Goal: Task Accomplishment & Management: Use online tool/utility

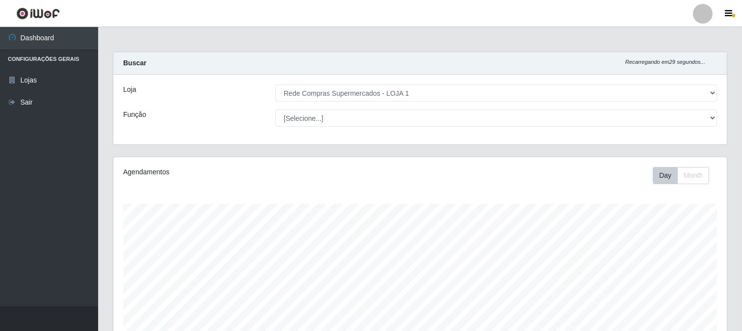
select select "158"
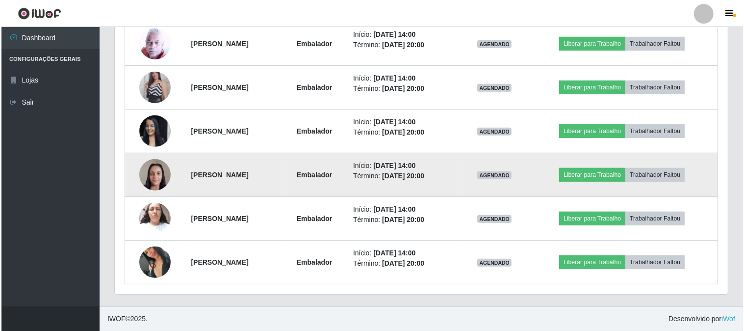
scroll to position [354, 0]
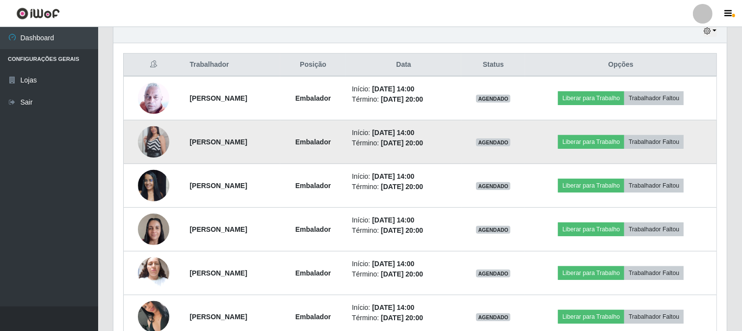
click at [154, 141] on img at bounding box center [153, 142] width 31 height 56
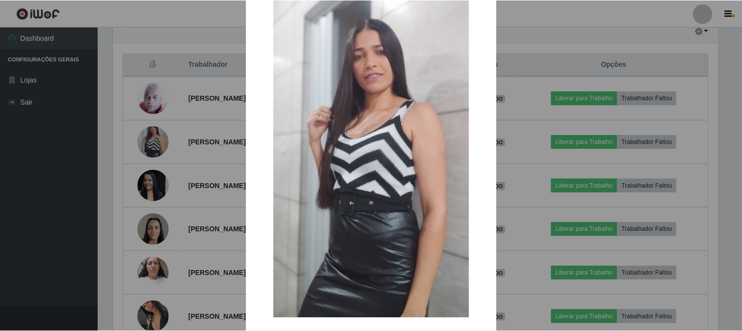
scroll to position [103, 0]
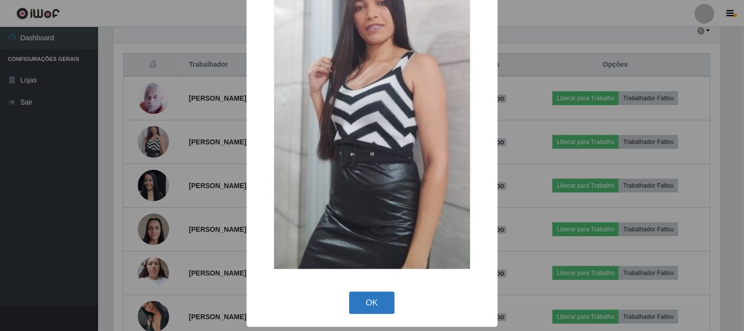
click at [376, 299] on button "OK" at bounding box center [372, 302] width 46 height 23
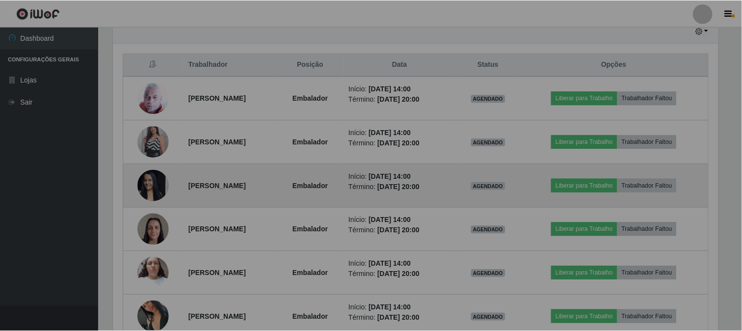
scroll to position [203, 613]
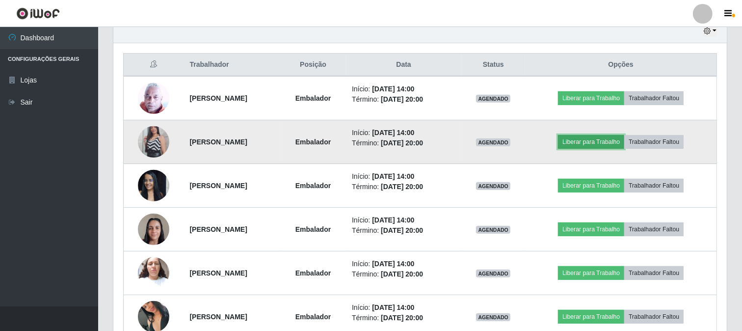
click at [605, 141] on button "Liberar para Trabalho" at bounding box center [591, 142] width 66 height 14
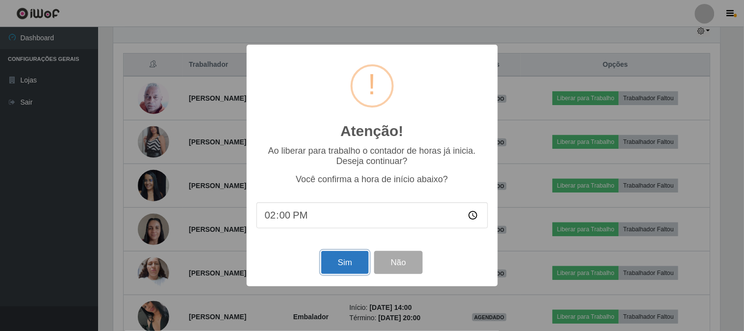
click at [347, 268] on button "Sim" at bounding box center [345, 262] width 48 height 23
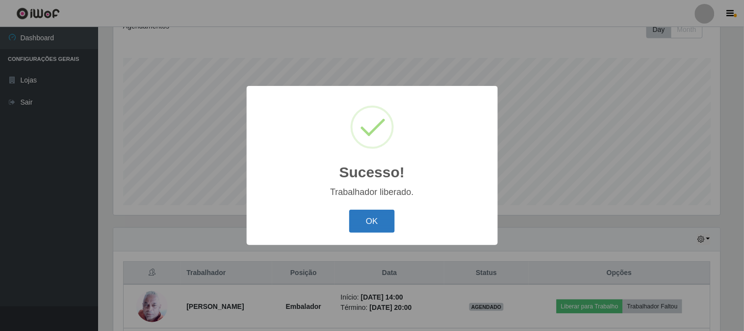
click at [381, 217] on button "OK" at bounding box center [372, 220] width 46 height 23
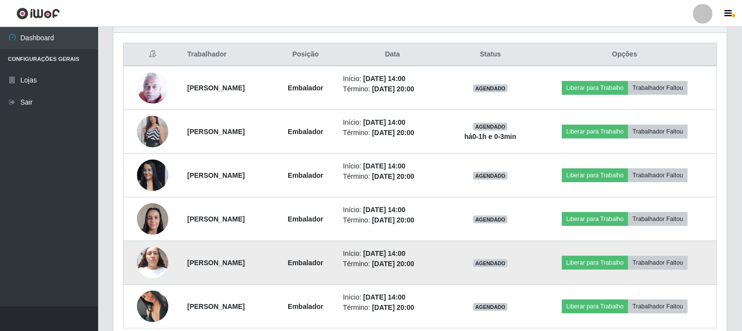
scroll to position [408, 0]
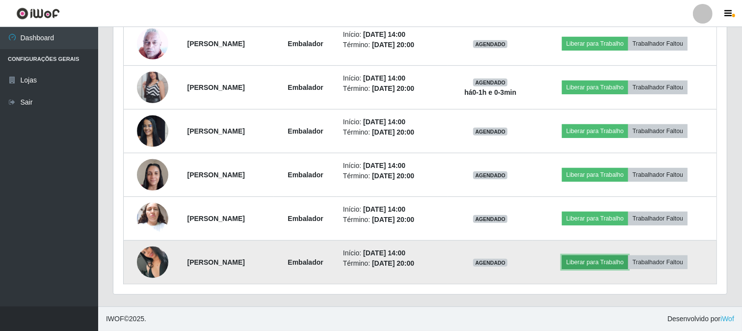
click at [591, 260] on button "Liberar para Trabalho" at bounding box center [595, 262] width 66 height 14
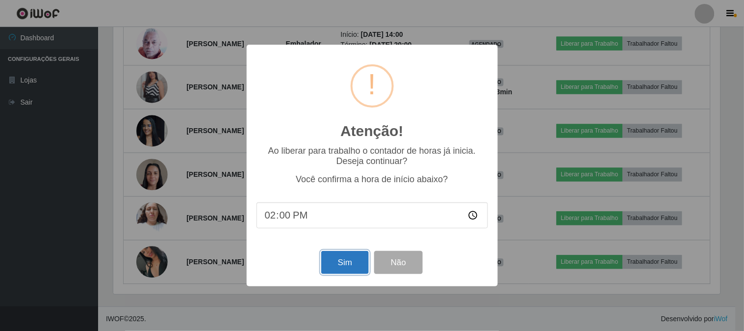
click at [351, 271] on button "Sim" at bounding box center [345, 262] width 48 height 23
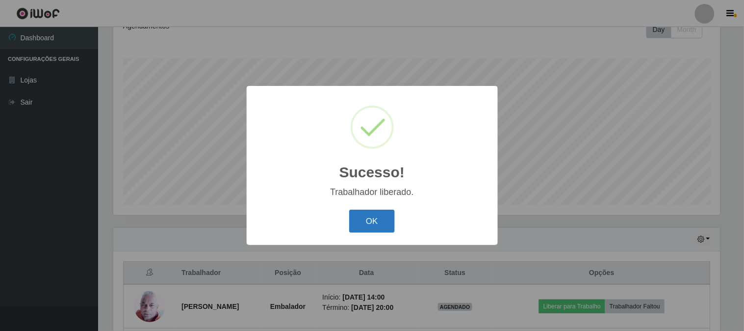
click at [369, 213] on button "OK" at bounding box center [372, 220] width 46 height 23
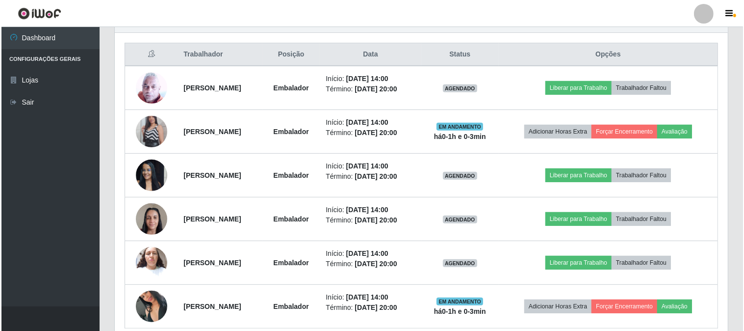
scroll to position [408, 0]
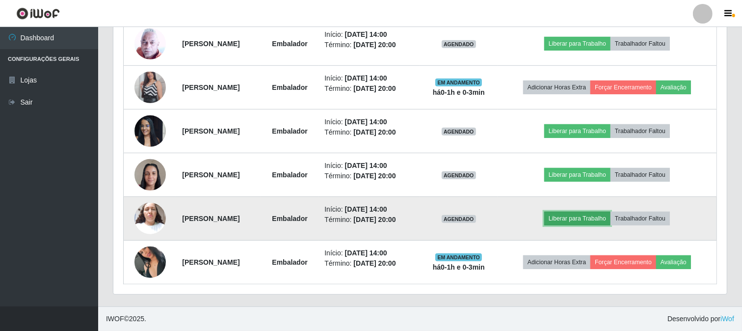
click at [586, 213] on button "Liberar para Trabalho" at bounding box center [577, 218] width 66 height 14
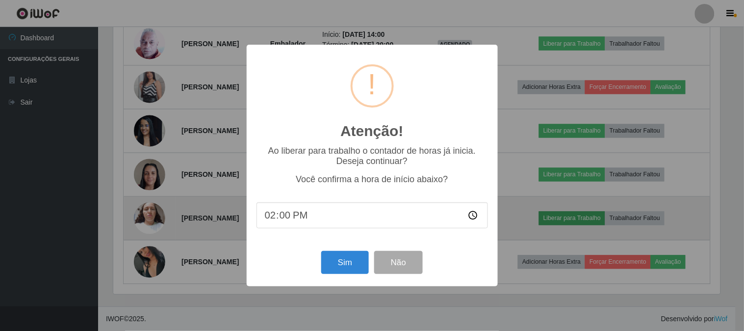
scroll to position [0, 0]
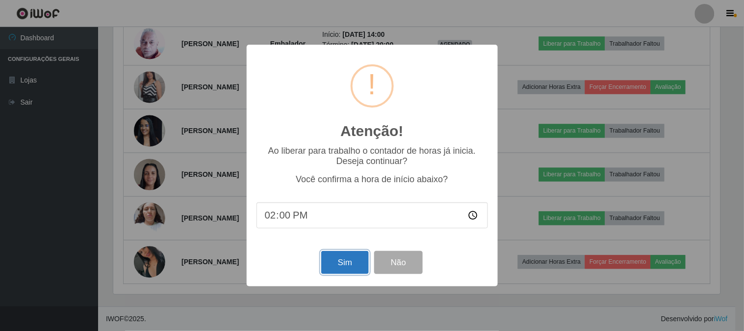
click at [344, 259] on button "Sim" at bounding box center [345, 262] width 48 height 23
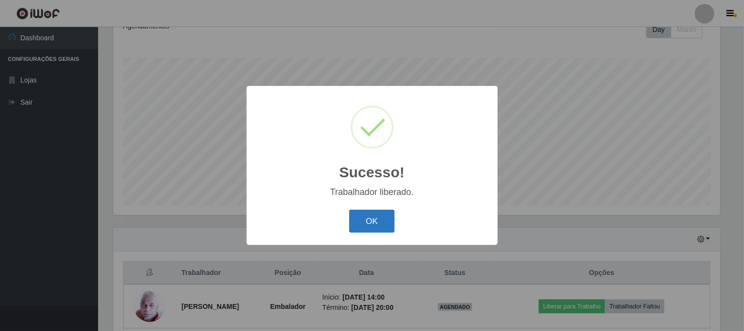
click at [373, 231] on button "OK" at bounding box center [372, 220] width 46 height 23
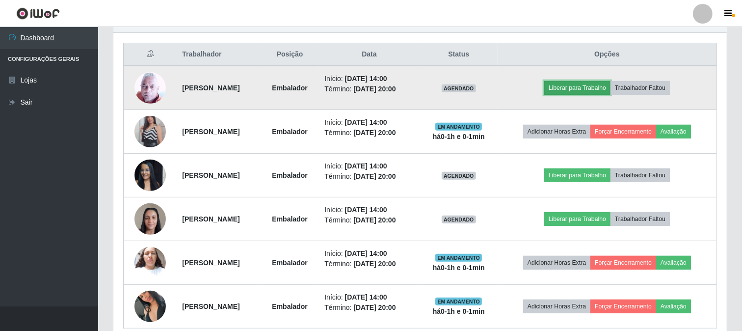
click at [574, 88] on button "Liberar para Trabalho" at bounding box center [577, 88] width 66 height 14
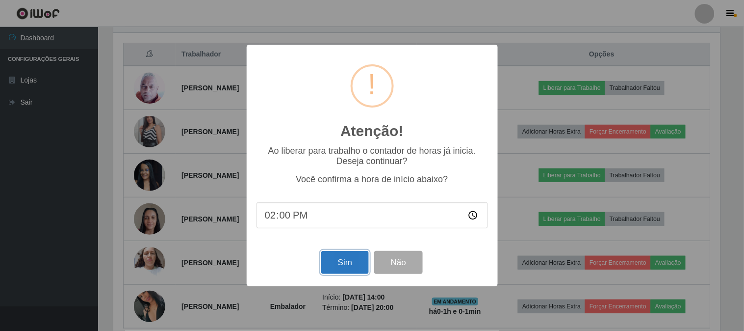
click at [336, 271] on button "Sim" at bounding box center [345, 262] width 48 height 23
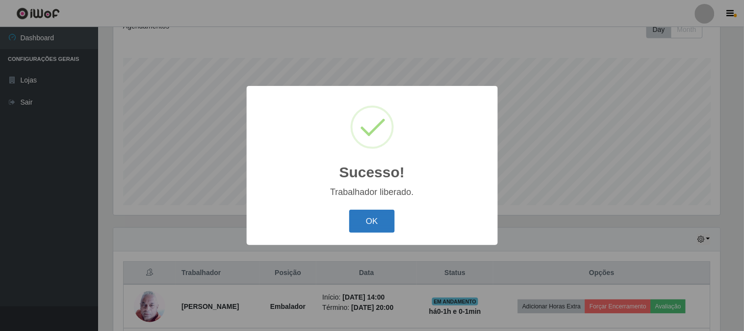
click at [359, 224] on button "OK" at bounding box center [372, 220] width 46 height 23
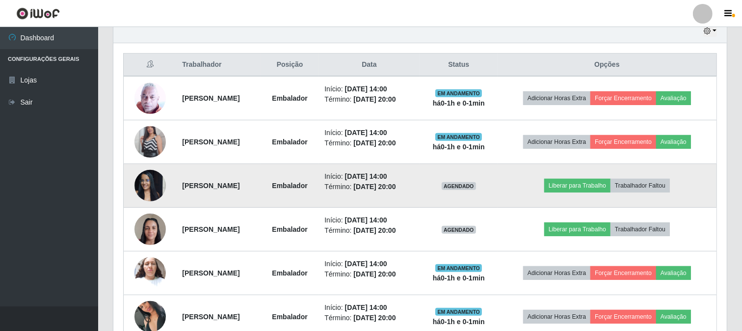
scroll to position [408, 0]
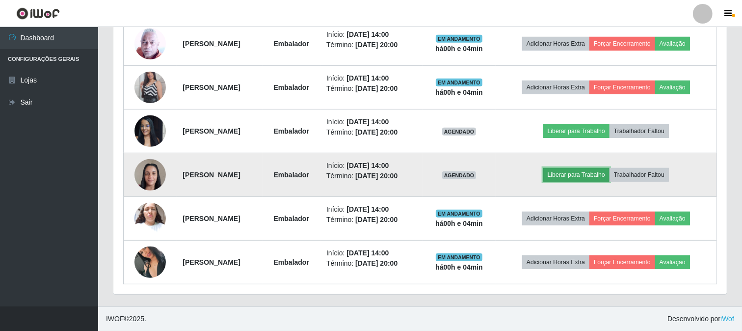
click at [571, 179] on button "Liberar para Trabalho" at bounding box center [576, 175] width 66 height 14
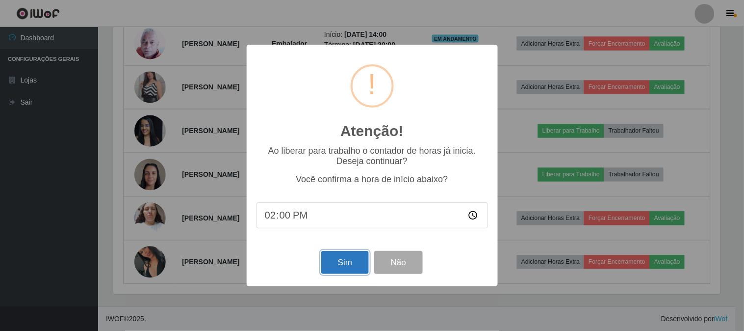
click at [354, 268] on button "Sim" at bounding box center [345, 262] width 48 height 23
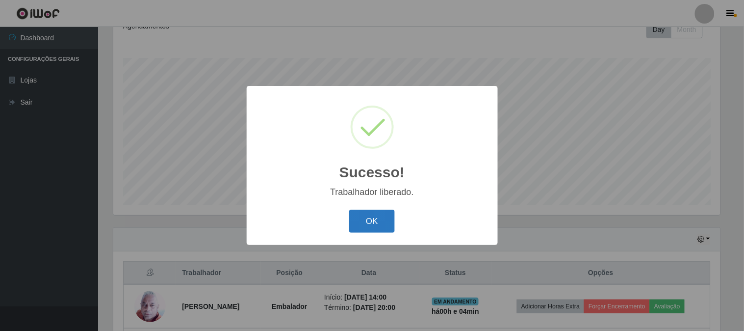
click at [377, 227] on button "OK" at bounding box center [372, 220] width 46 height 23
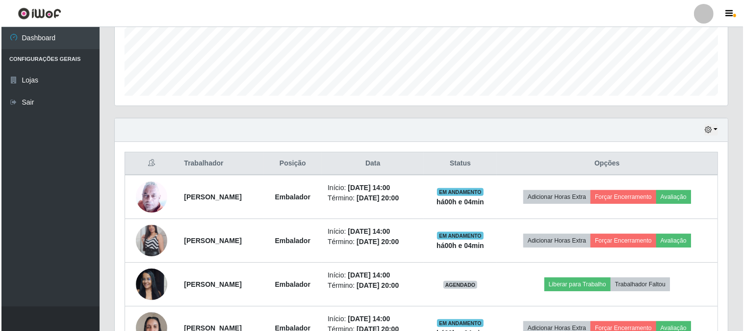
scroll to position [310, 0]
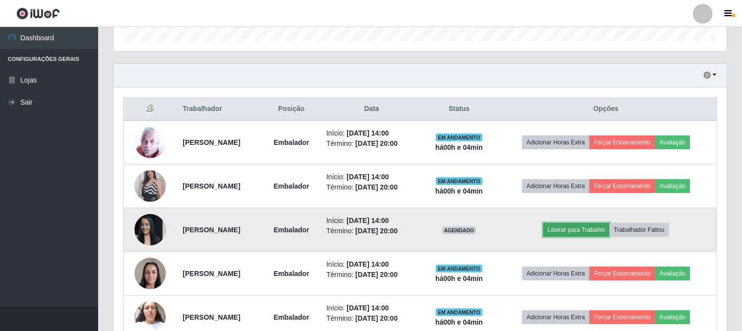
click at [590, 231] on button "Liberar para Trabalho" at bounding box center [576, 230] width 66 height 14
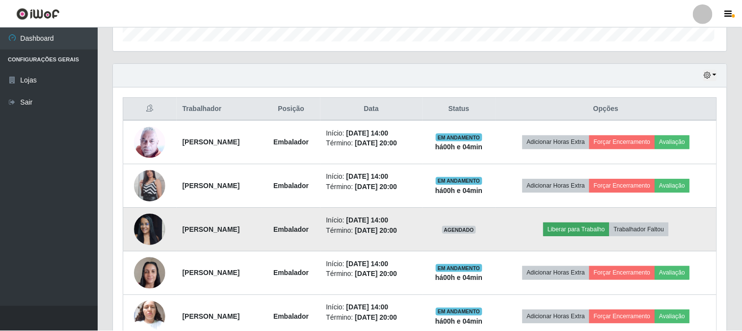
scroll to position [203, 607]
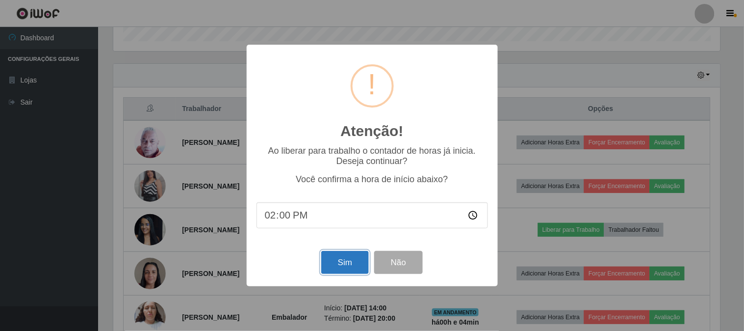
click at [342, 267] on button "Sim" at bounding box center [345, 262] width 48 height 23
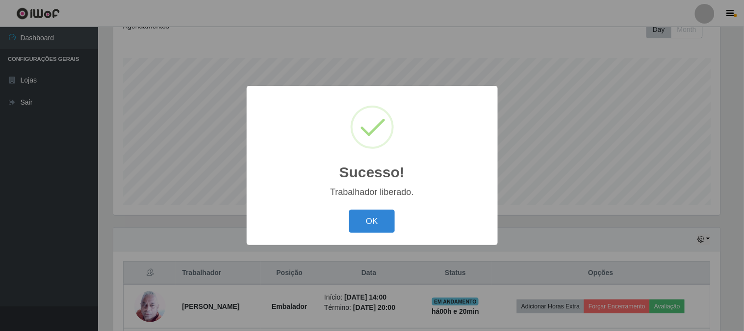
click at [725, 188] on div "Sucesso! × Trabalhador liberado. OK Cancel" at bounding box center [372, 165] width 744 height 331
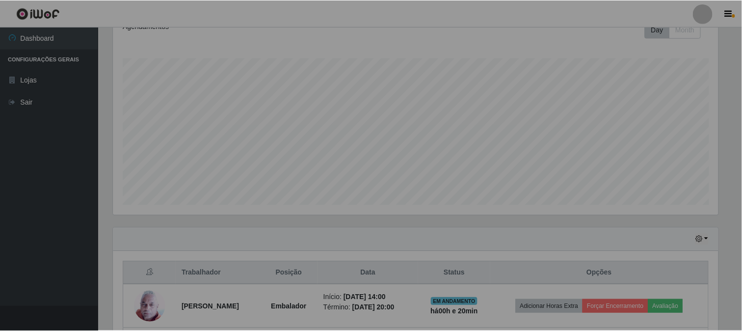
scroll to position [203, 613]
